Goal: Task Accomplishment & Management: Manage account settings

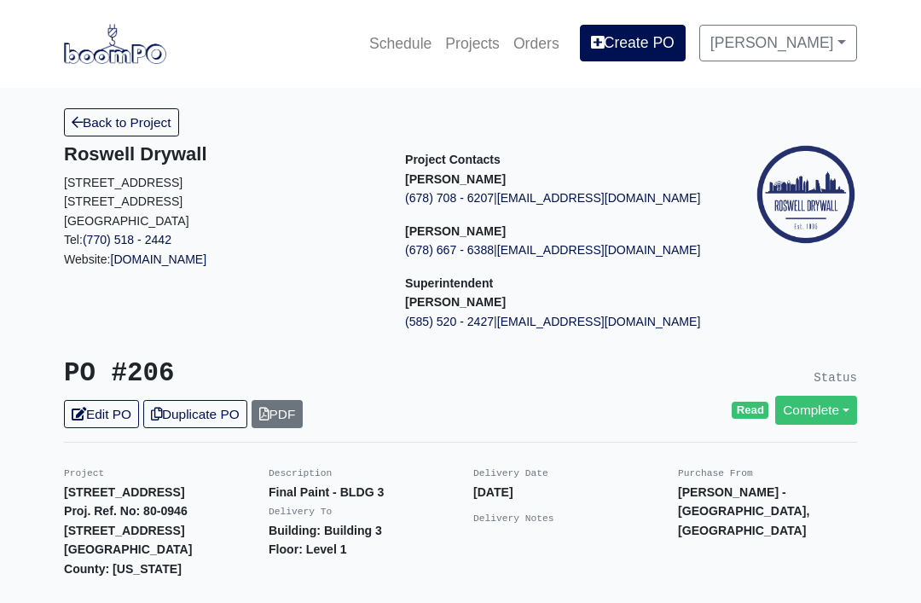
click at [101, 125] on link "Back to Project" at bounding box center [121, 122] width 115 height 28
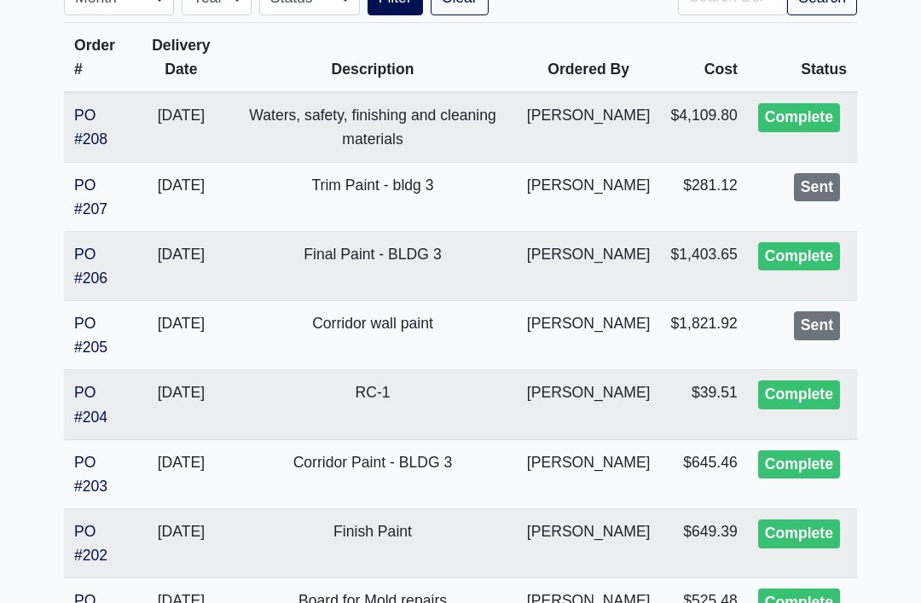
scroll to position [382, 0]
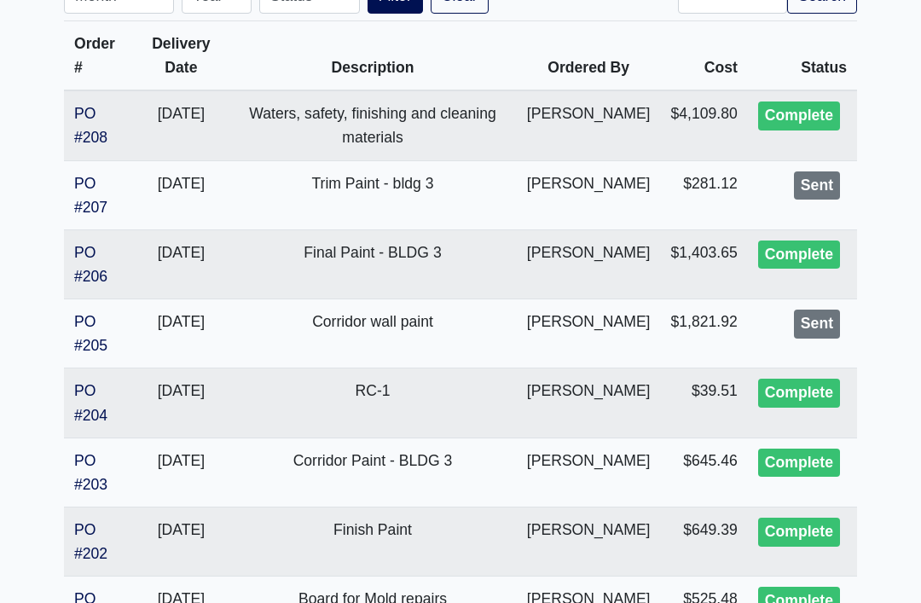
click at [93, 338] on link "PO #205" at bounding box center [90, 334] width 33 height 41
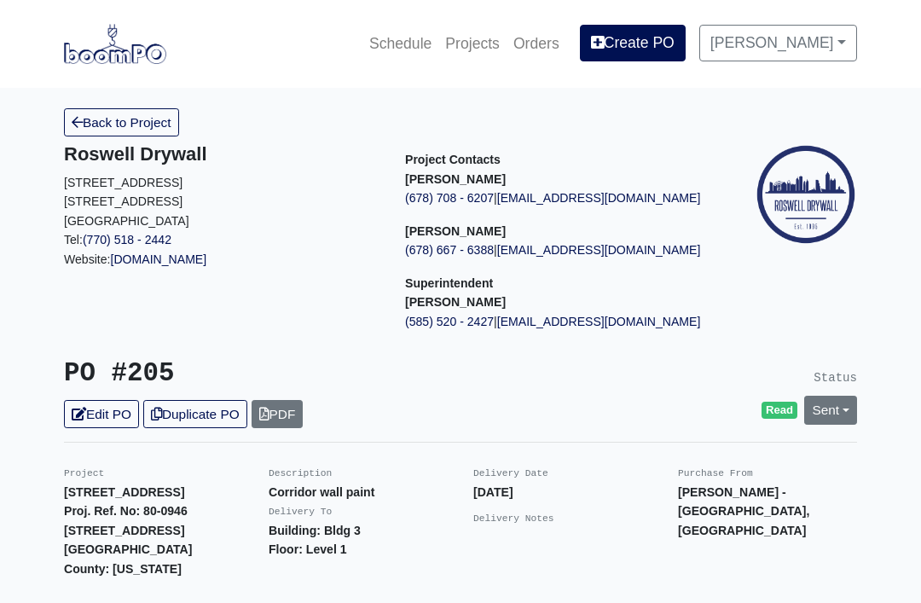
click at [845, 412] on link "Sent" at bounding box center [830, 410] width 53 height 28
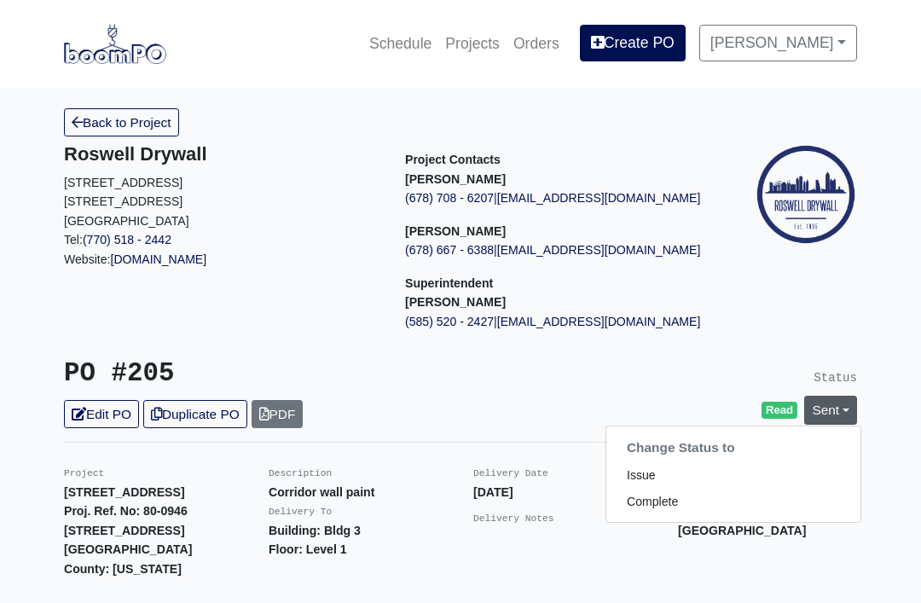
click at [730, 502] on link "Complete" at bounding box center [733, 501] width 254 height 26
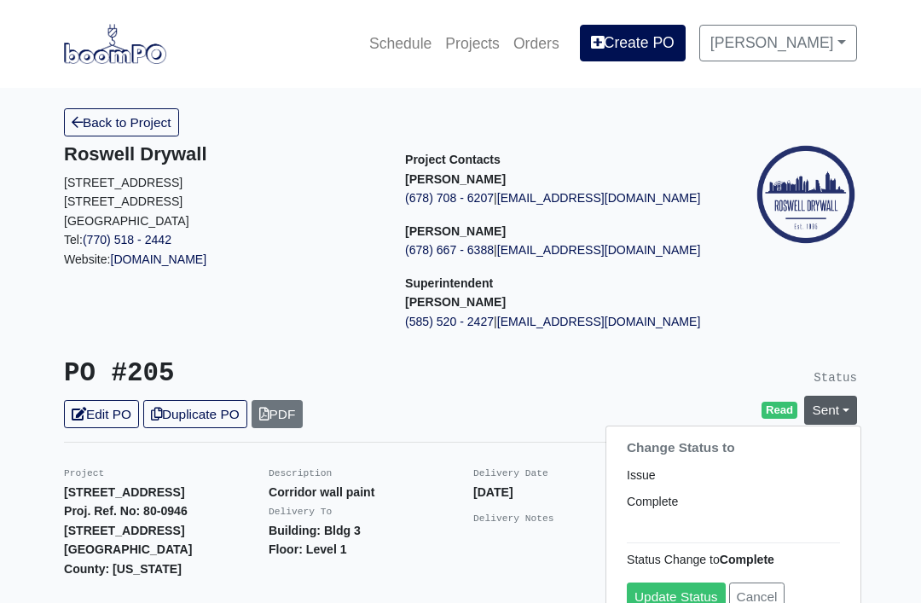
click at [684, 584] on link "Update Status" at bounding box center [676, 596] width 99 height 28
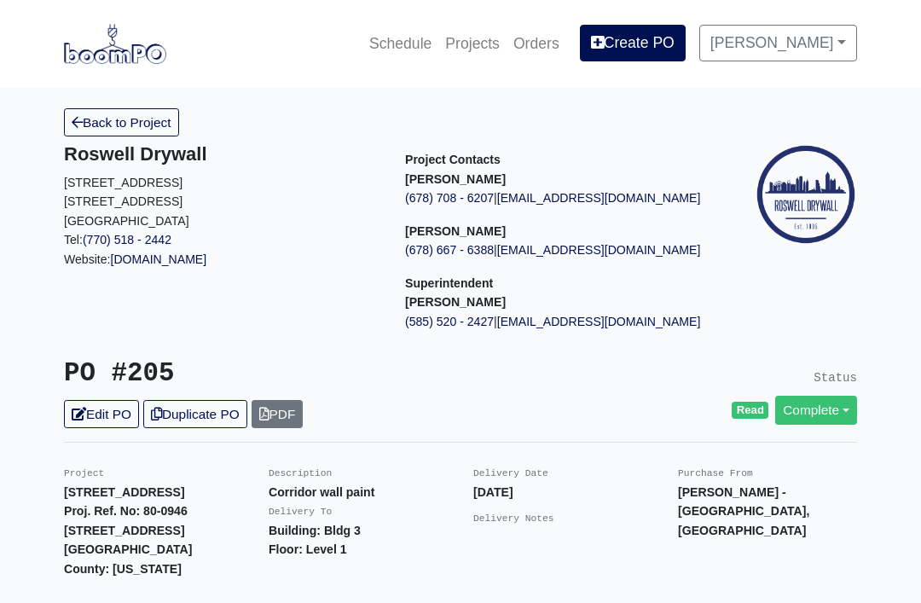
click at [106, 124] on link "Back to Project" at bounding box center [121, 122] width 115 height 28
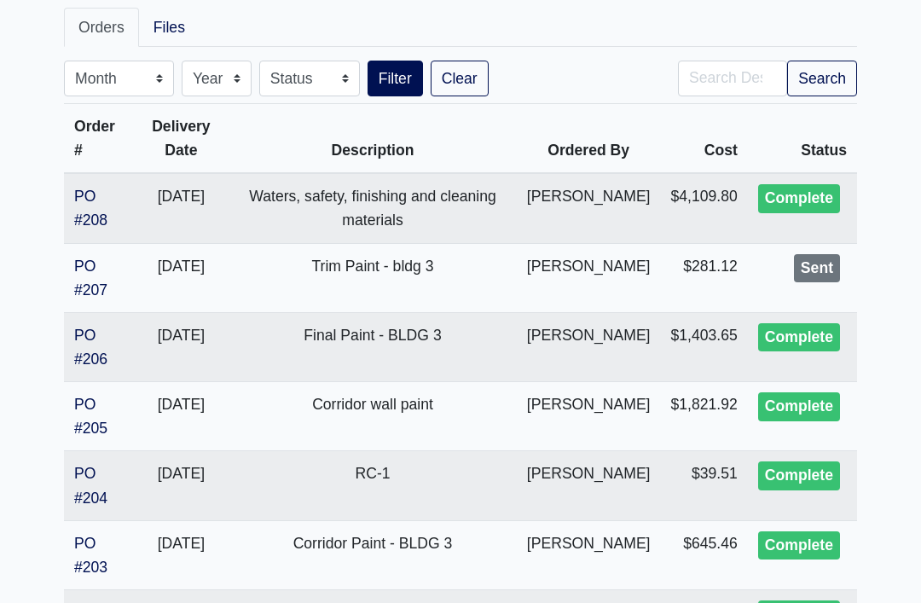
scroll to position [300, 0]
click at [92, 273] on link "PO #207" at bounding box center [90, 277] width 33 height 41
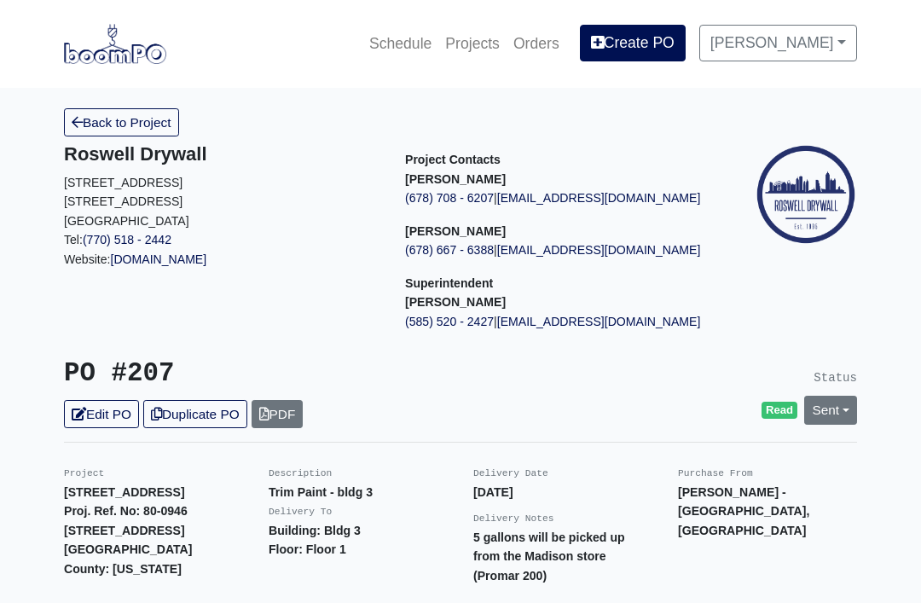
click at [848, 407] on link "Sent" at bounding box center [830, 410] width 53 height 28
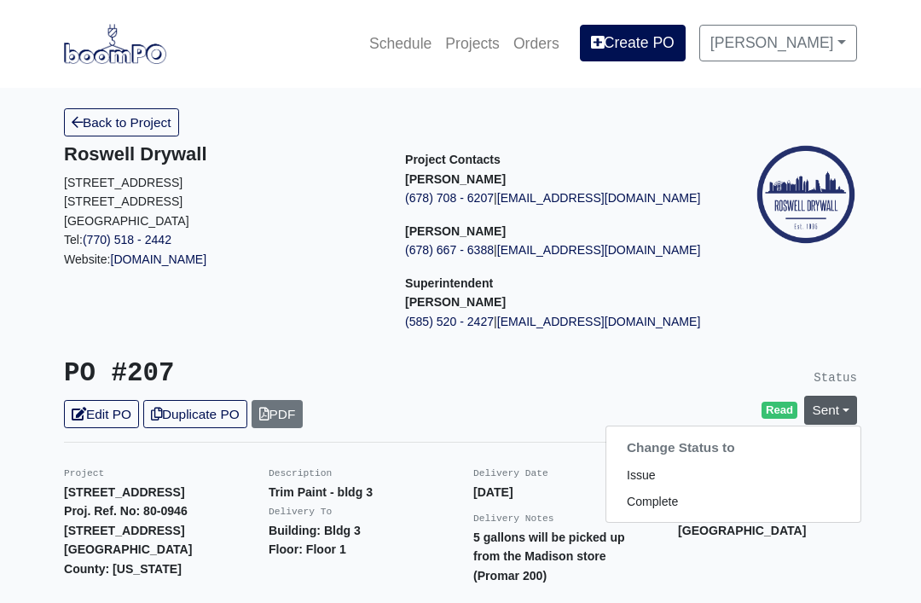
click at [721, 494] on link "Complete" at bounding box center [733, 501] width 254 height 26
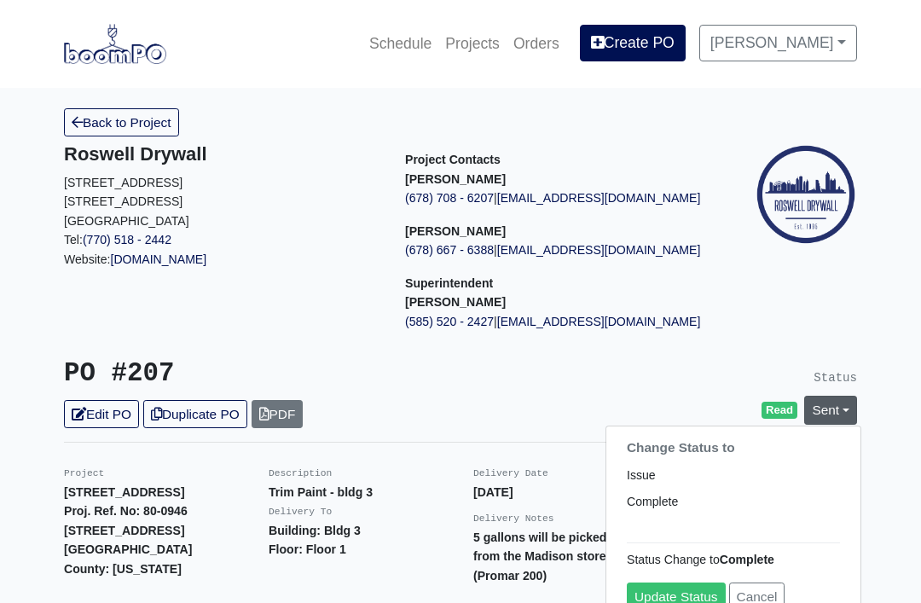
click at [680, 584] on link "Update Status" at bounding box center [676, 596] width 99 height 28
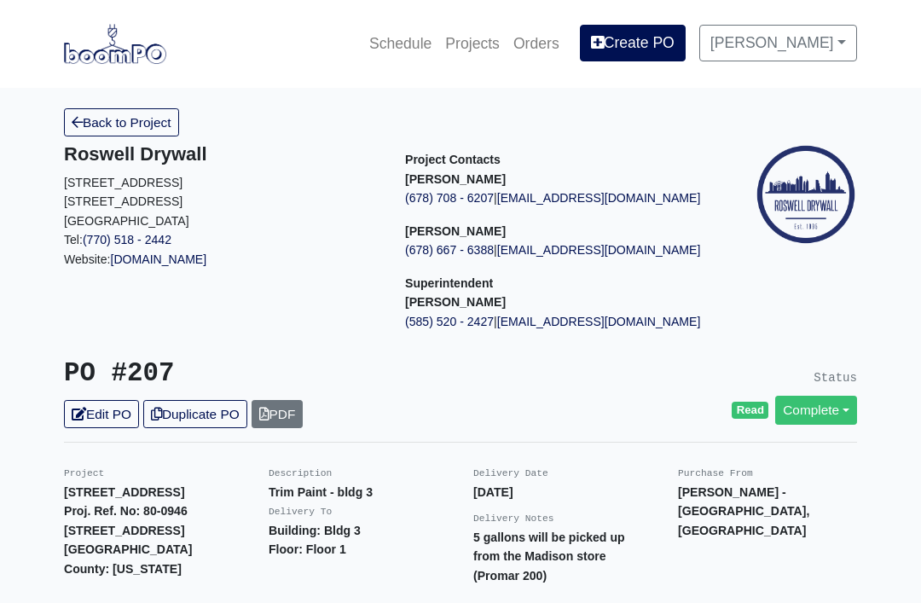
click at [125, 125] on link "Back to Project" at bounding box center [121, 122] width 115 height 28
